Goal: Information Seeking & Learning: Check status

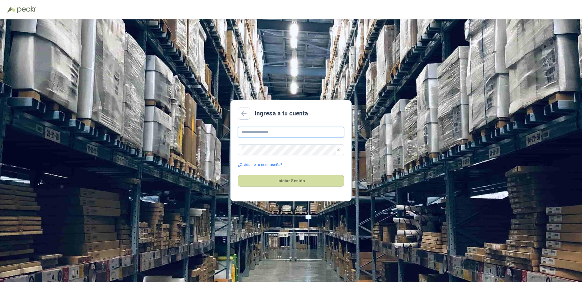
click at [264, 134] on input "text" at bounding box center [291, 132] width 106 height 11
click at [238, 175] on button "Iniciar Sesión" at bounding box center [291, 181] width 106 height 12
click at [269, 134] on input "**********" at bounding box center [291, 132] width 106 height 11
click at [337, 151] on icon "eye-invisible" at bounding box center [339, 150] width 4 height 4
type input "**********"
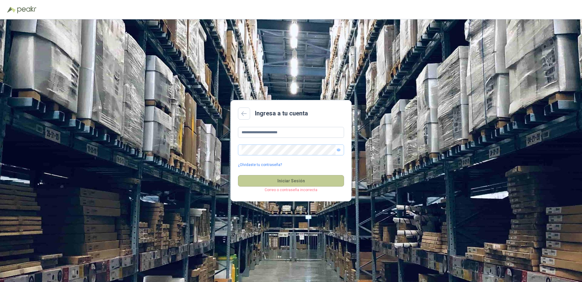
click at [289, 182] on button "Iniciar Sesión" at bounding box center [291, 181] width 106 height 12
click at [273, 179] on button "Iniciar Sesión" at bounding box center [291, 181] width 106 height 12
drag, startPoint x: 87, startPoint y: 91, endPoint x: 87, endPoint y: 84, distance: 7.6
click at [87, 90] on div "**********" at bounding box center [291, 150] width 582 height 263
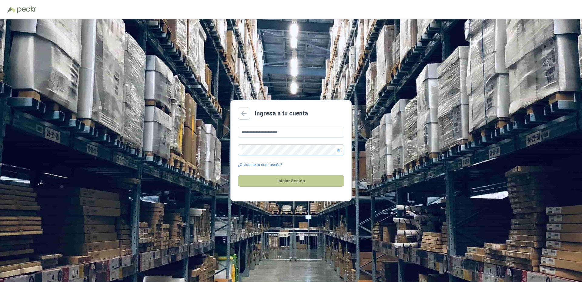
drag, startPoint x: 276, startPoint y: 172, endPoint x: 278, endPoint y: 178, distance: 6.7
click at [277, 173] on div "Iniciar Sesión" at bounding box center [291, 181] width 106 height 26
click at [281, 180] on button "Iniciar Sesión" at bounding box center [291, 181] width 106 height 12
click at [340, 150] on icon "eye" at bounding box center [339, 150] width 4 height 4
click at [285, 180] on button "Iniciar Sesión" at bounding box center [291, 181] width 106 height 12
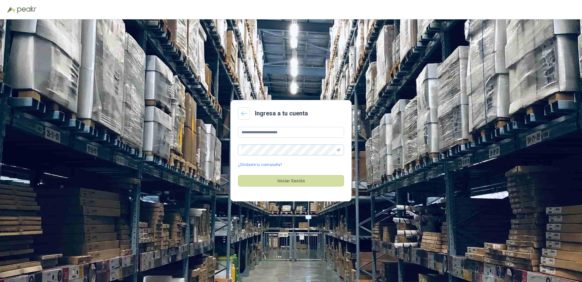
click at [245, 113] on icon at bounding box center [243, 113] width 5 height 5
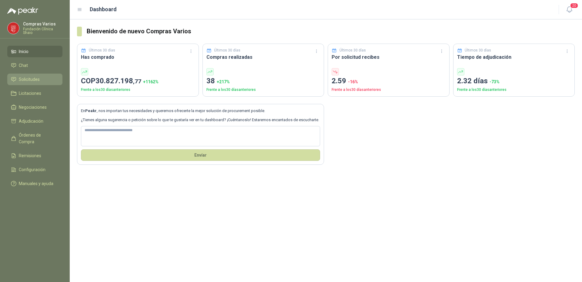
click at [36, 77] on span "Solicitudes" at bounding box center [29, 79] width 21 height 7
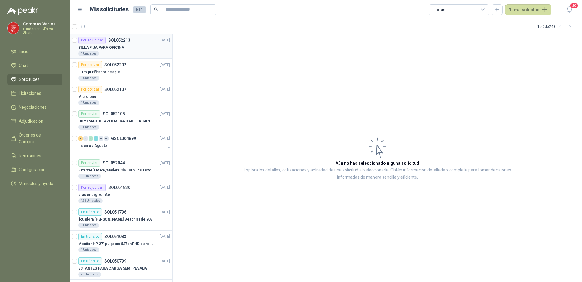
click at [110, 50] on p "SILLA FIJA PARA OFICINA" at bounding box center [101, 48] width 46 height 6
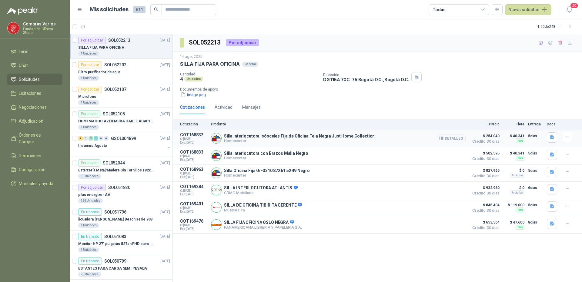
click at [448, 138] on button "Detalles" at bounding box center [451, 138] width 29 height 8
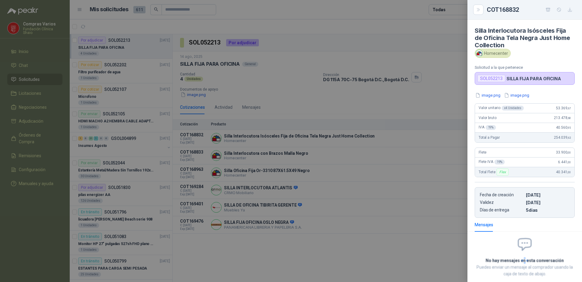
scroll to position [1, 0]
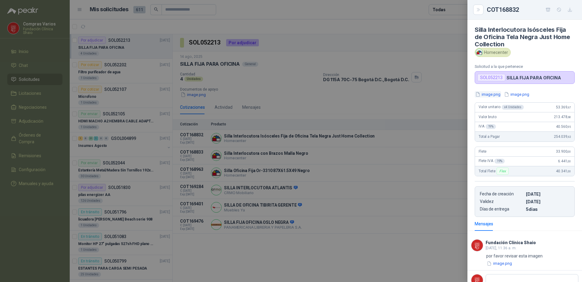
click at [487, 94] on button "image.png" at bounding box center [488, 94] width 26 height 6
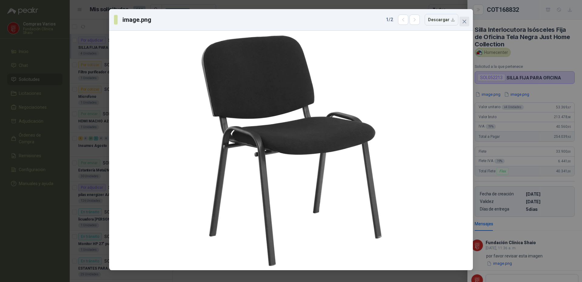
click at [464, 22] on icon "close" at bounding box center [464, 21] width 5 height 5
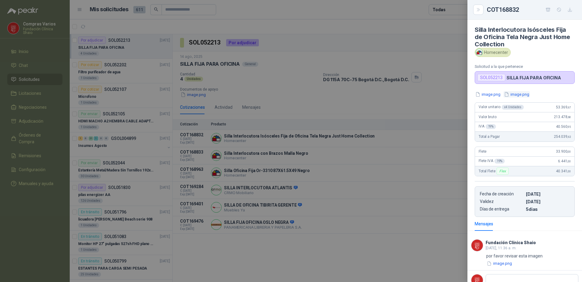
click at [518, 93] on button "image.png" at bounding box center [517, 94] width 26 height 6
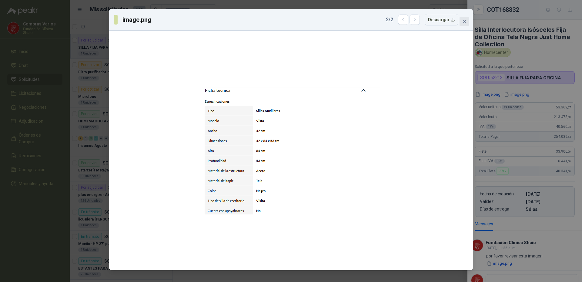
click at [465, 22] on icon "close" at bounding box center [465, 22] width 4 height 4
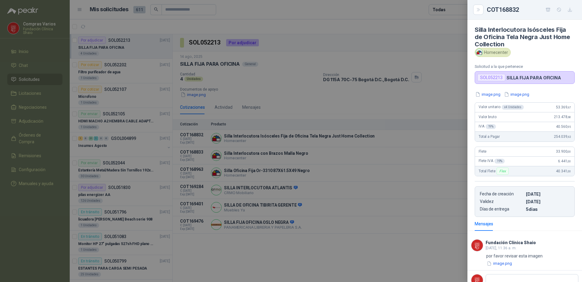
click at [311, 147] on div at bounding box center [291, 141] width 582 height 282
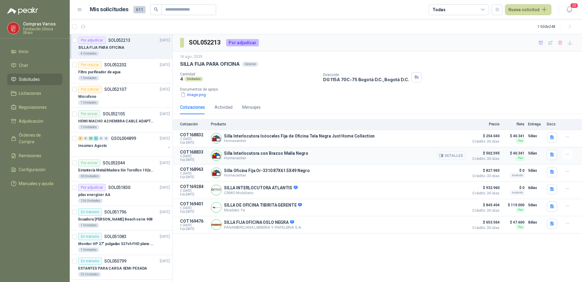
click at [446, 155] on button "Detalles" at bounding box center [451, 156] width 29 height 8
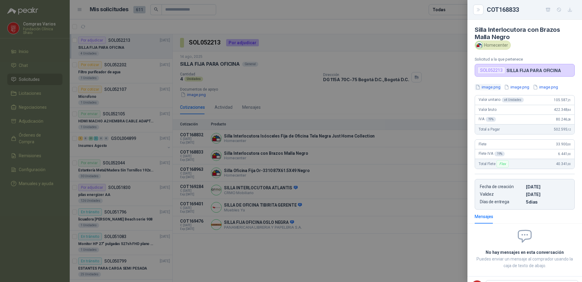
click at [489, 88] on button "image.png" at bounding box center [488, 87] width 26 height 6
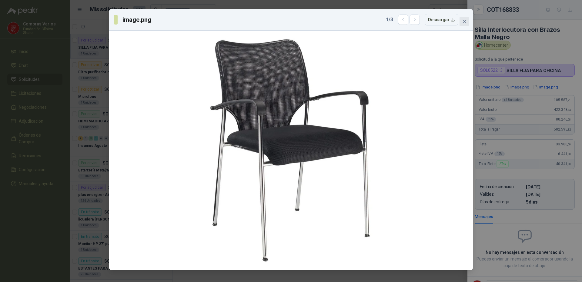
click at [466, 24] on button "Close" at bounding box center [465, 22] width 10 height 10
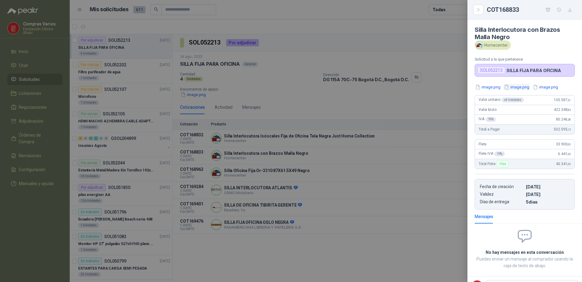
click at [520, 86] on button "image.png" at bounding box center [517, 87] width 26 height 6
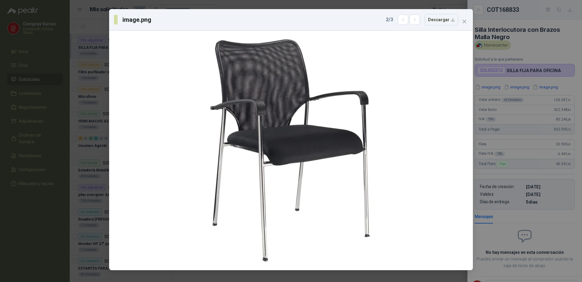
drag, startPoint x: 464, startPoint y: 22, endPoint x: 459, endPoint y: 28, distance: 8.0
click at [465, 22] on icon "close" at bounding box center [465, 22] width 4 height 4
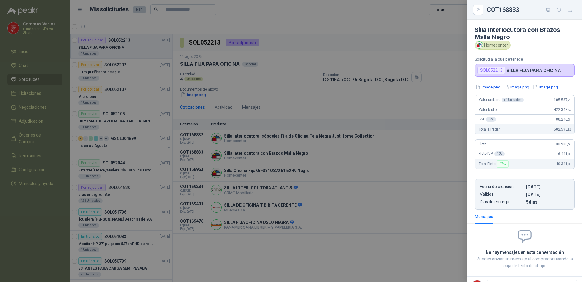
click at [331, 171] on div at bounding box center [291, 141] width 582 height 282
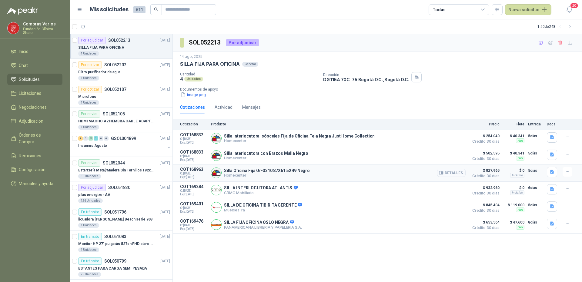
click at [443, 173] on icon "button" at bounding box center [443, 173] width 2 height 2
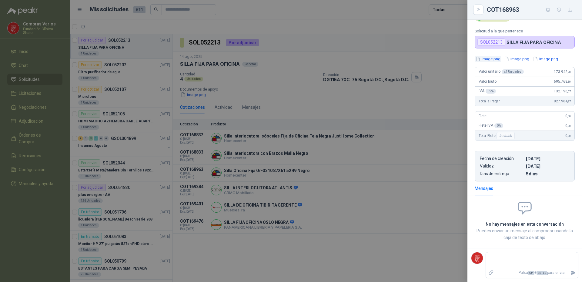
click at [492, 59] on button "image.png" at bounding box center [488, 59] width 26 height 6
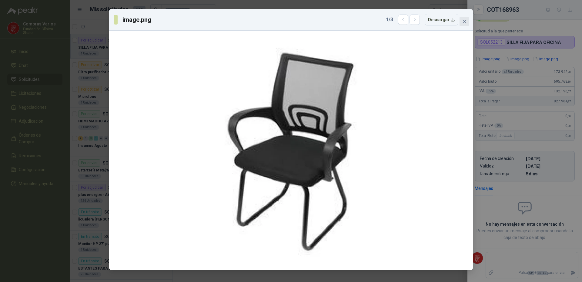
click at [466, 22] on icon "close" at bounding box center [464, 21] width 5 height 5
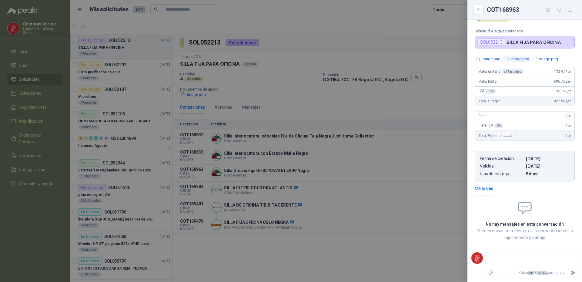
click at [519, 58] on button "image.png" at bounding box center [517, 59] width 26 height 6
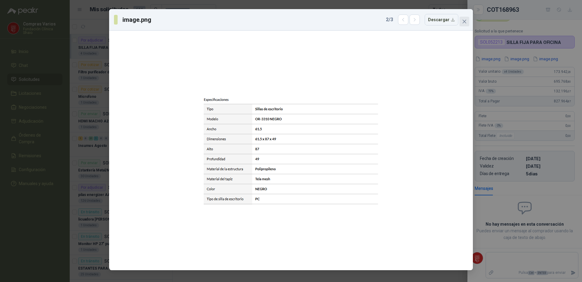
click at [463, 19] on button "Close" at bounding box center [465, 22] width 10 height 10
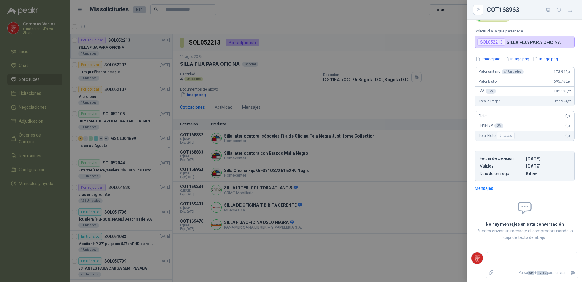
drag, startPoint x: 339, startPoint y: 163, endPoint x: 415, endPoint y: 180, distance: 77.3
click at [342, 164] on div at bounding box center [291, 141] width 582 height 282
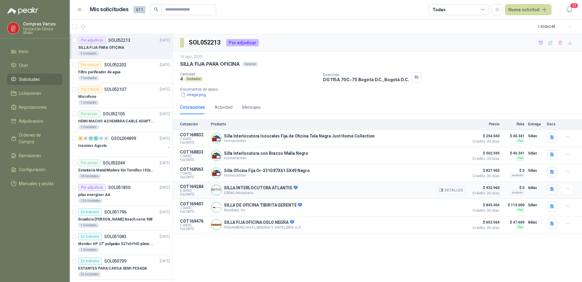
click at [449, 193] on button "Detalles" at bounding box center [451, 190] width 29 height 8
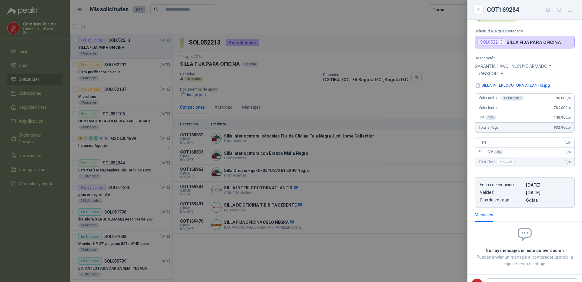
drag, startPoint x: 486, startPoint y: 86, endPoint x: 487, endPoint y: 81, distance: 4.9
click at [486, 86] on button "SILLA INTERLOCUTURA ATLANTIS.jpg" at bounding box center [513, 85] width 76 height 6
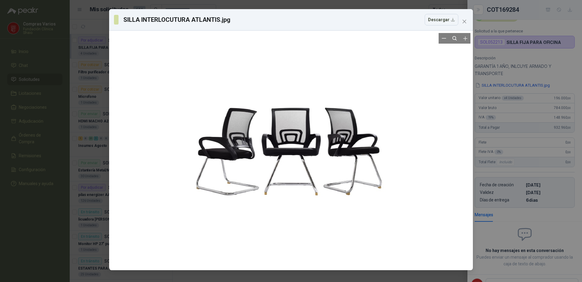
click at [391, 100] on div at bounding box center [291, 150] width 228 height 235
click at [466, 19] on icon "close" at bounding box center [464, 21] width 5 height 5
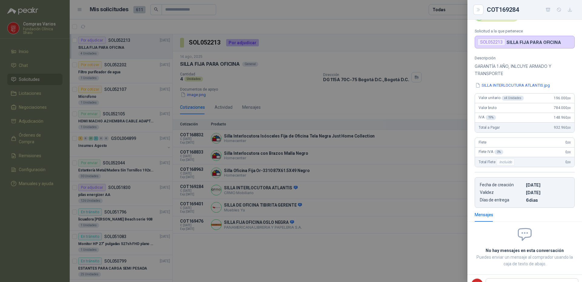
click at [264, 203] on div at bounding box center [291, 141] width 582 height 282
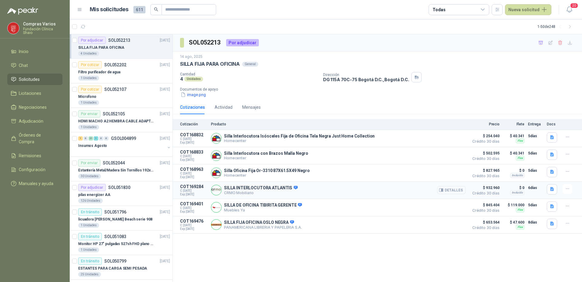
click at [450, 190] on button "Detalles" at bounding box center [451, 190] width 29 height 8
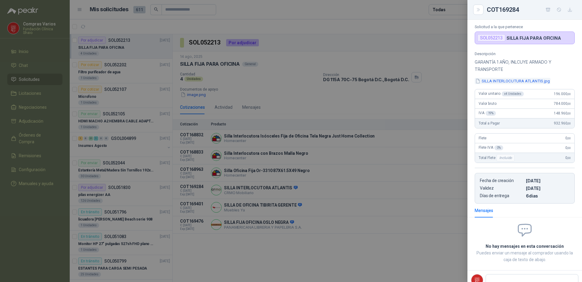
click at [494, 80] on button "SILLA INTERLOCUTURA ATLANTIS.jpg" at bounding box center [513, 81] width 76 height 6
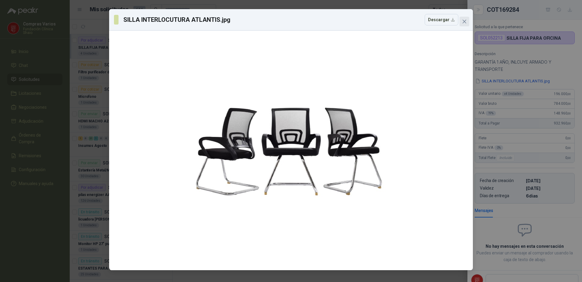
click at [462, 22] on icon "close" at bounding box center [464, 21] width 5 height 5
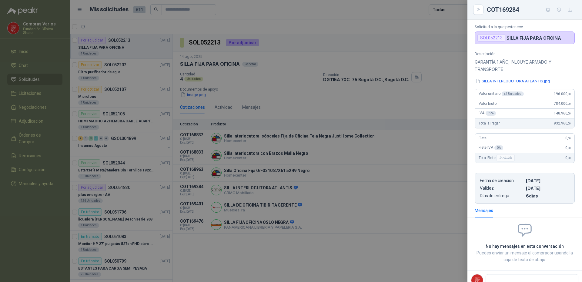
click at [394, 185] on div at bounding box center [291, 141] width 582 height 282
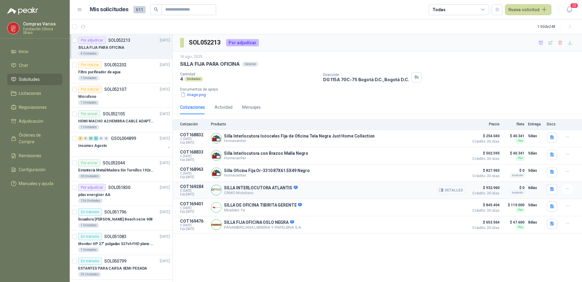
click at [455, 194] on button "Detalles" at bounding box center [451, 190] width 29 height 8
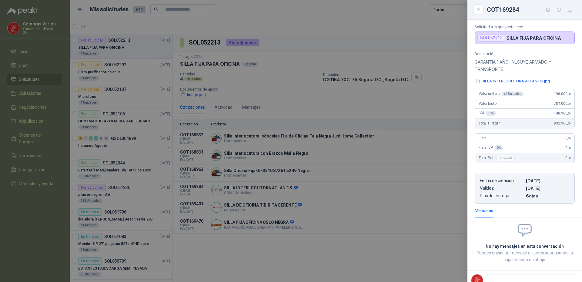
click at [510, 79] on button "SILLA INTERLOCUTURA ATLANTIS.jpg" at bounding box center [513, 81] width 76 height 6
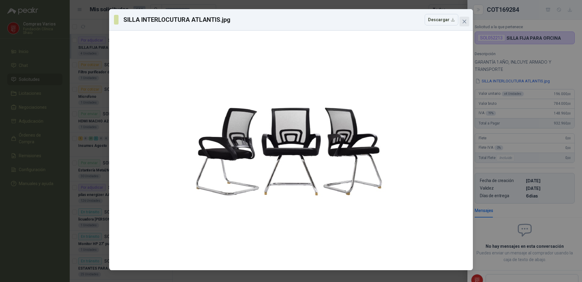
click at [464, 24] on button "Close" at bounding box center [465, 22] width 10 height 10
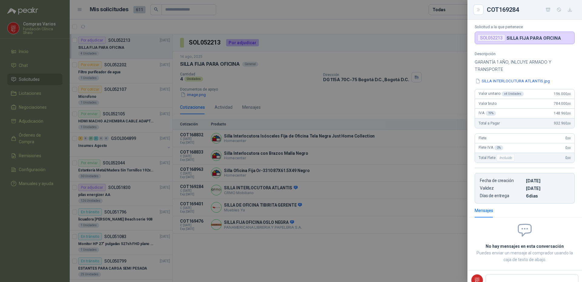
click at [370, 214] on div at bounding box center [291, 141] width 582 height 282
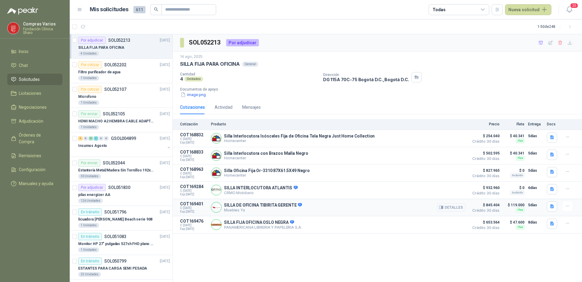
click at [446, 208] on button "Detalles" at bounding box center [451, 208] width 29 height 8
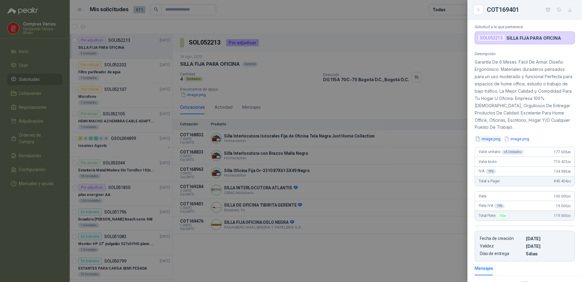
click at [491, 138] on button "image.png" at bounding box center [488, 139] width 26 height 6
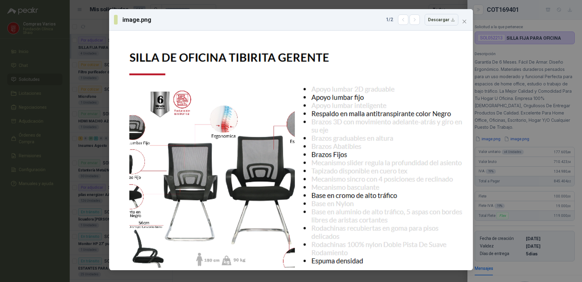
click at [470, 19] on div "image.png 1 / 2 Descargar" at bounding box center [291, 20] width 364 height 22
drag, startPoint x: 469, startPoint y: 20, endPoint x: 469, endPoint y: 34, distance: 13.7
click at [468, 21] on span "Close" at bounding box center [465, 21] width 10 height 5
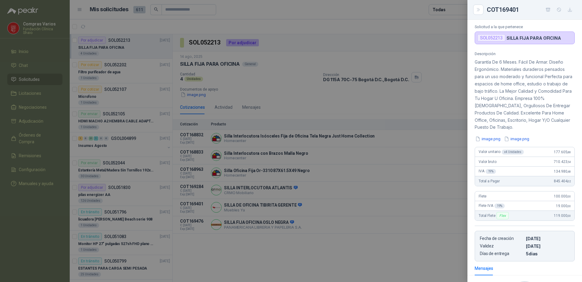
click at [347, 216] on div at bounding box center [291, 141] width 582 height 282
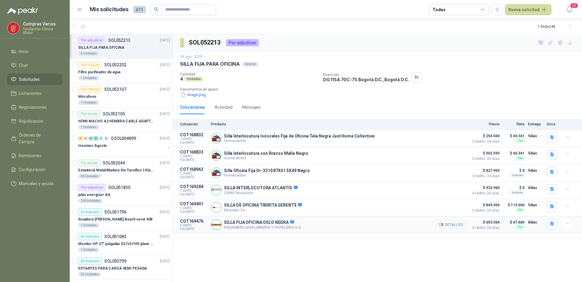
click at [450, 226] on button "Detalles" at bounding box center [451, 225] width 29 height 8
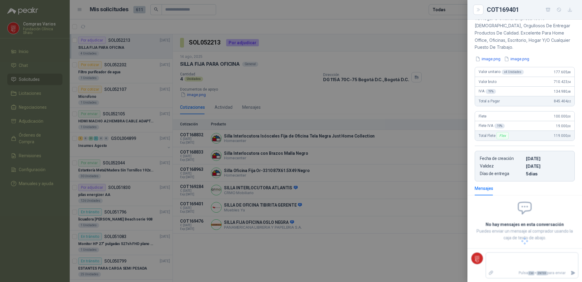
scroll to position [85, 0]
click at [486, 59] on button "image.png" at bounding box center [488, 59] width 26 height 6
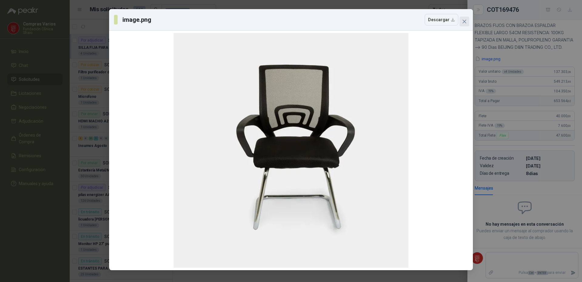
click at [467, 21] on icon "close" at bounding box center [464, 21] width 5 height 5
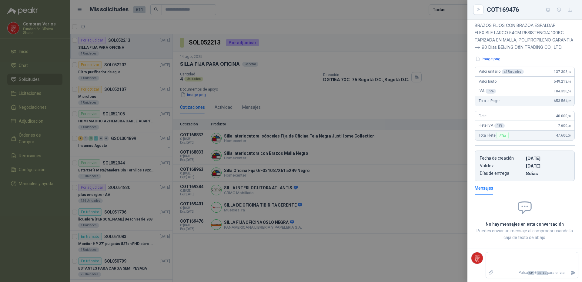
click at [212, 250] on div at bounding box center [291, 141] width 582 height 282
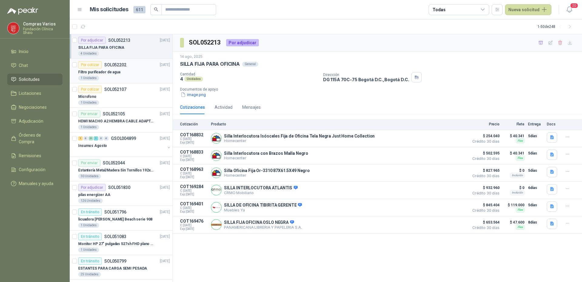
click at [121, 71] on div "Filtro purificador de agua" at bounding box center [124, 72] width 92 height 7
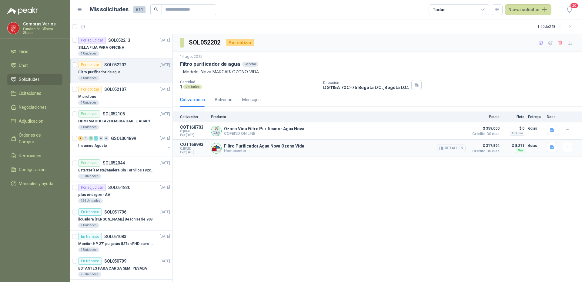
click at [450, 149] on button "Detalles" at bounding box center [451, 148] width 29 height 8
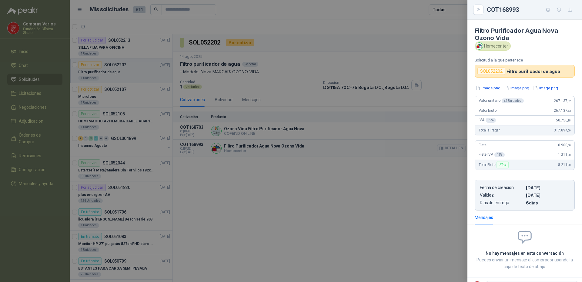
scroll to position [26, 0]
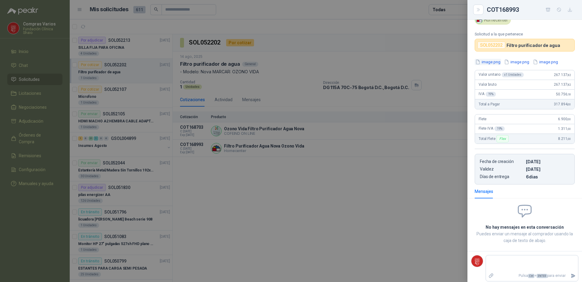
click at [487, 62] on button "image.png" at bounding box center [488, 62] width 26 height 6
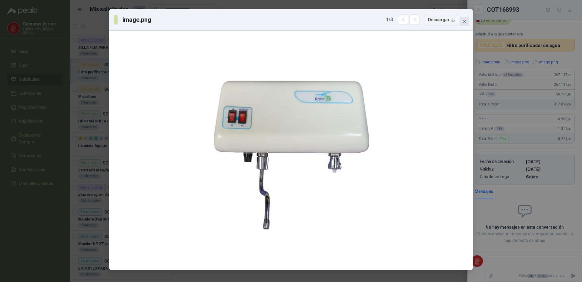
click at [462, 17] on div "image.png 1 / 3 Descargar" at bounding box center [291, 139] width 364 height 261
click at [461, 27] on div "image.png 1 / 3 Descargar" at bounding box center [291, 20] width 364 height 22
click at [466, 20] on icon "close" at bounding box center [465, 22] width 4 height 4
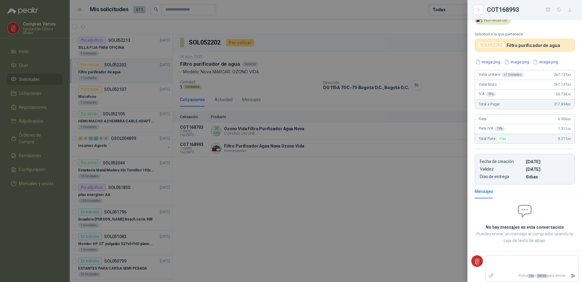
click at [429, 180] on div at bounding box center [291, 141] width 582 height 282
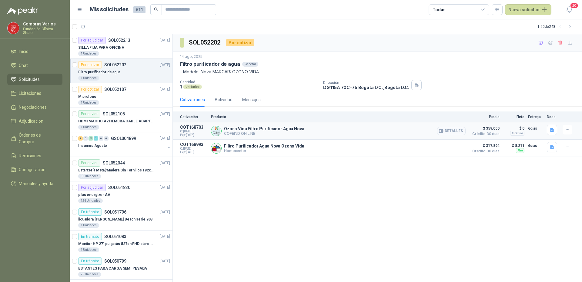
click at [457, 132] on button "Detalles" at bounding box center [451, 131] width 29 height 8
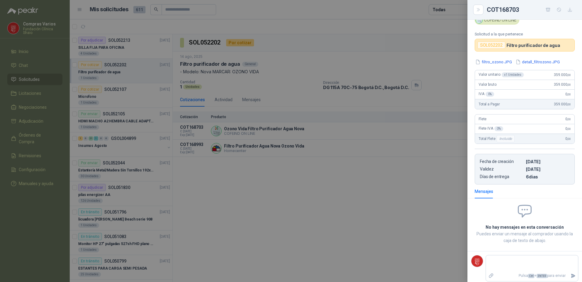
click at [484, 59] on div "Ozono Vida Filtro Purificador Agua Nova COFEIND ON LINE Solicitud a la que pert…" at bounding box center [525, 151] width 115 height 263
click at [489, 62] on button "filtro_ozono.JPG" at bounding box center [494, 62] width 38 height 6
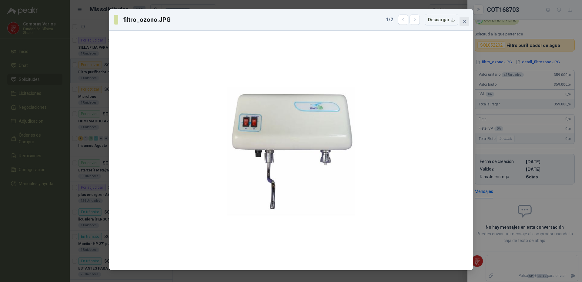
click at [465, 21] on icon "close" at bounding box center [464, 21] width 5 height 5
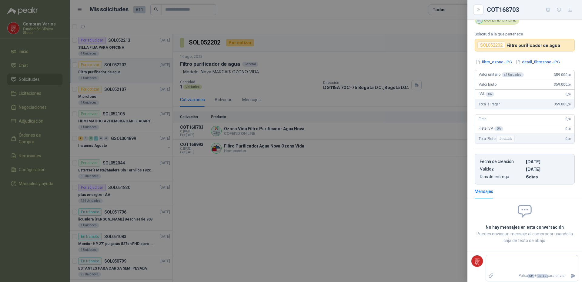
click at [412, 184] on div at bounding box center [291, 141] width 582 height 282
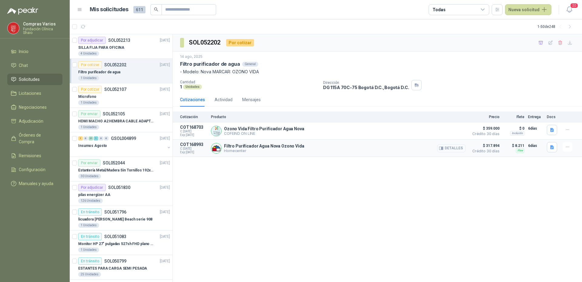
click at [454, 149] on button "Detalles" at bounding box center [451, 148] width 29 height 8
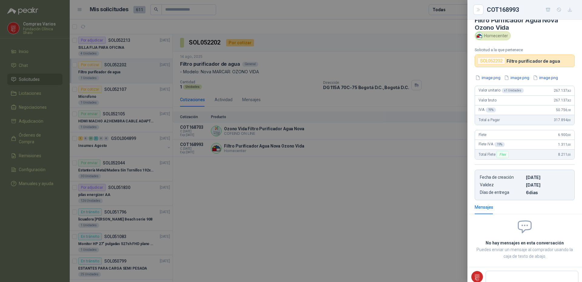
scroll to position [0, 0]
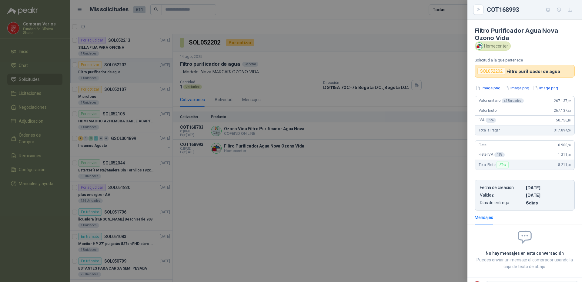
click at [448, 191] on div at bounding box center [291, 141] width 582 height 282
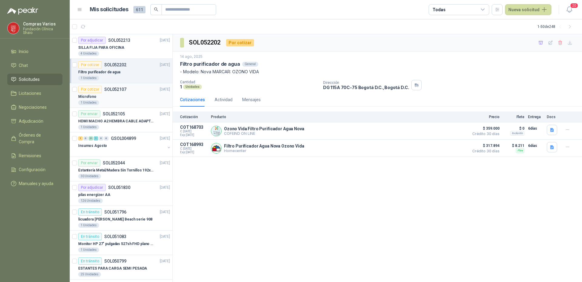
click at [129, 90] on div "Por cotizar SOL052107 [DATE]" at bounding box center [124, 89] width 92 height 7
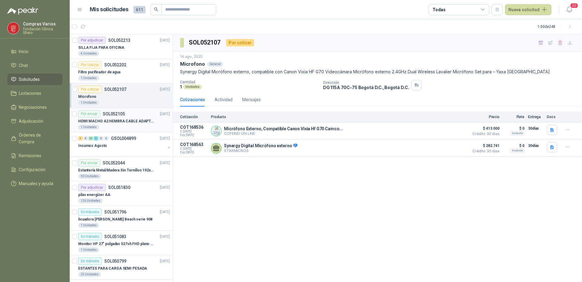
click at [125, 130] on article "Por enviar SOL052105 [DATE] HDMI MACHO A2 HEMBRA CABLE ADAPTADOR CONVERTIDOR FO…" at bounding box center [121, 120] width 103 height 25
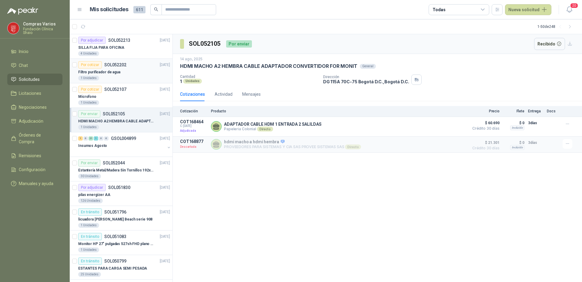
click at [118, 77] on div "1 Unidades" at bounding box center [124, 78] width 92 height 5
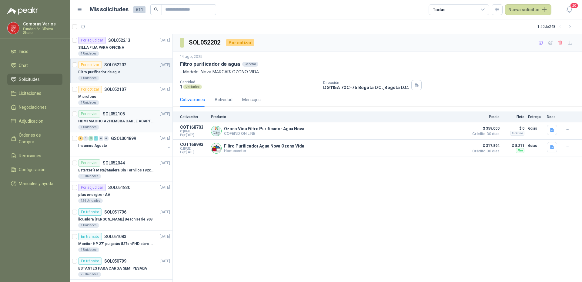
click at [122, 123] on p "HDMI MACHO A2 HEMBRA CABLE ADAPTADOR CONVERTIDOR FOR MONIT" at bounding box center [116, 122] width 76 height 6
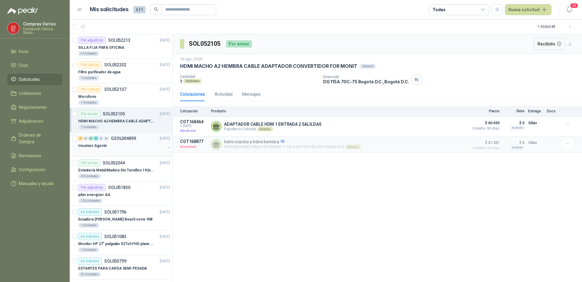
click at [133, 145] on div "Insumos Agosto" at bounding box center [121, 145] width 87 height 7
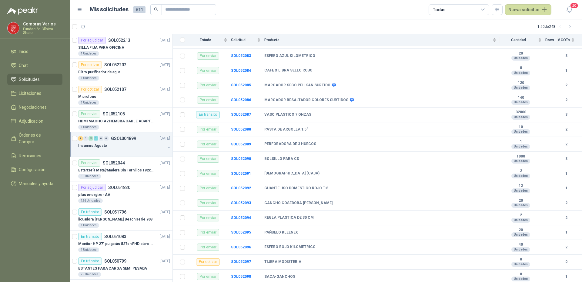
scroll to position [179, 0]
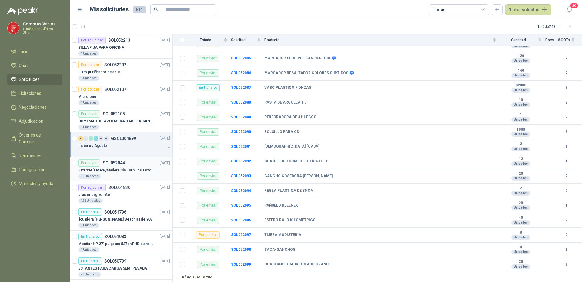
click at [123, 166] on div "Por enviar SOL052044" at bounding box center [101, 163] width 47 height 7
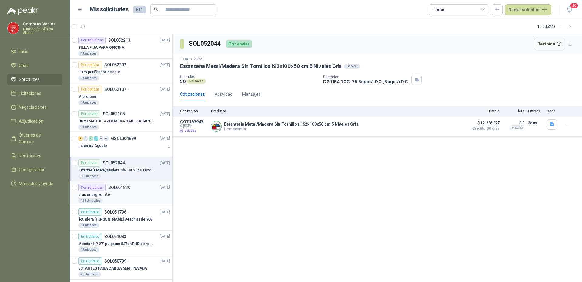
click at [122, 197] on div "pilas energizer AA" at bounding box center [124, 194] width 92 height 7
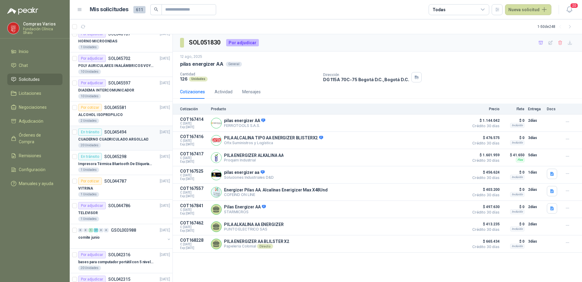
scroll to position [940, 0]
click at [132, 169] on div "1 Unidades" at bounding box center [124, 169] width 92 height 5
